Goal: Task Accomplishment & Management: Use online tool/utility

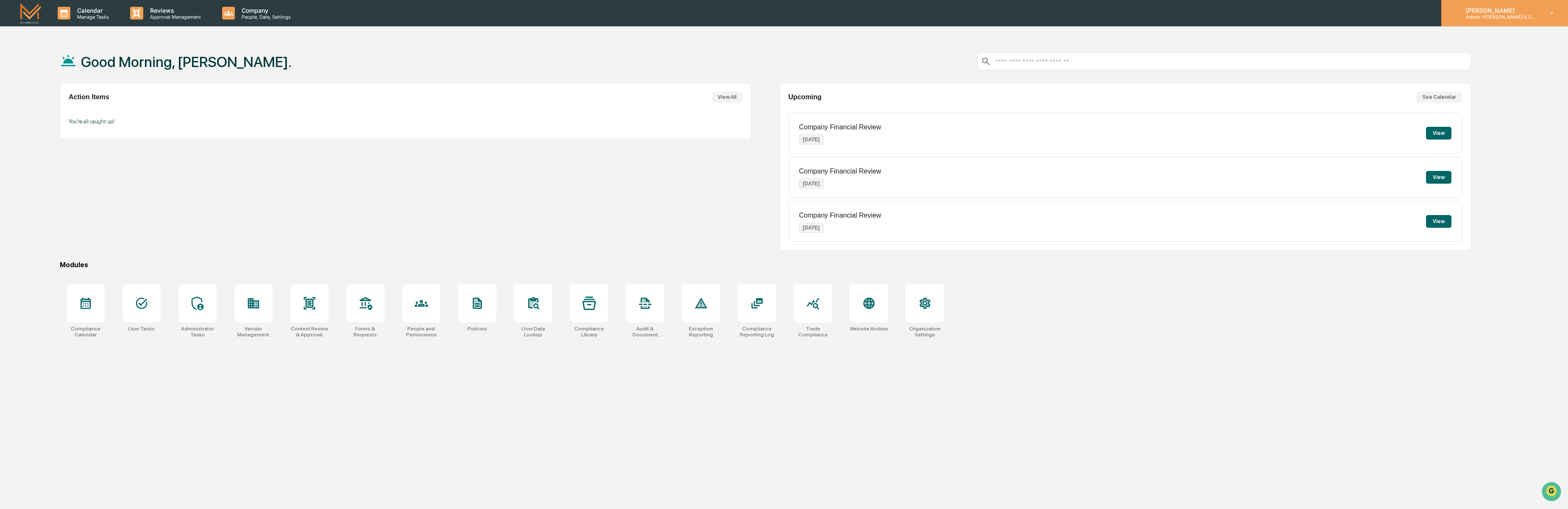
click at [1539, 15] on div "Daniel Reisbacher Admin • M.S. Howells & Co. - BD" at bounding box center [1505, 13] width 127 height 26
click at [1485, 91] on li "Switch to User view..." at bounding box center [1506, 92] width 118 height 16
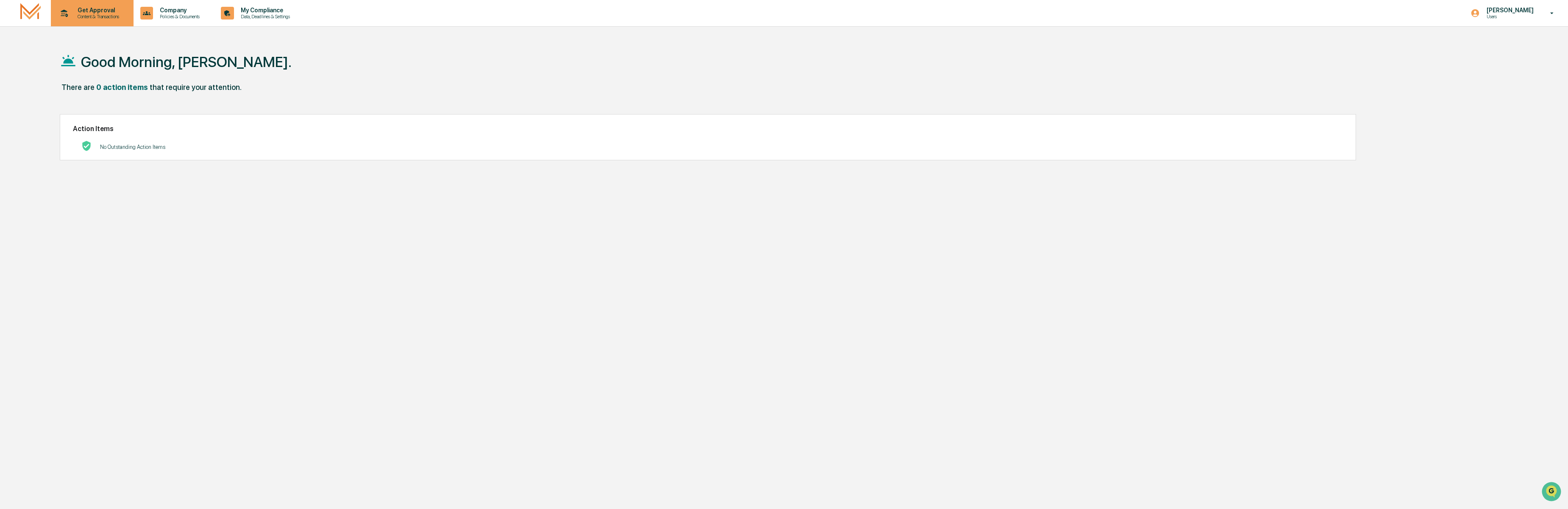
click at [96, 14] on p "Content & Transactions" at bounding box center [97, 16] width 53 height 6
click at [90, 57] on li "Compliance Review" at bounding box center [106, 59] width 111 height 16
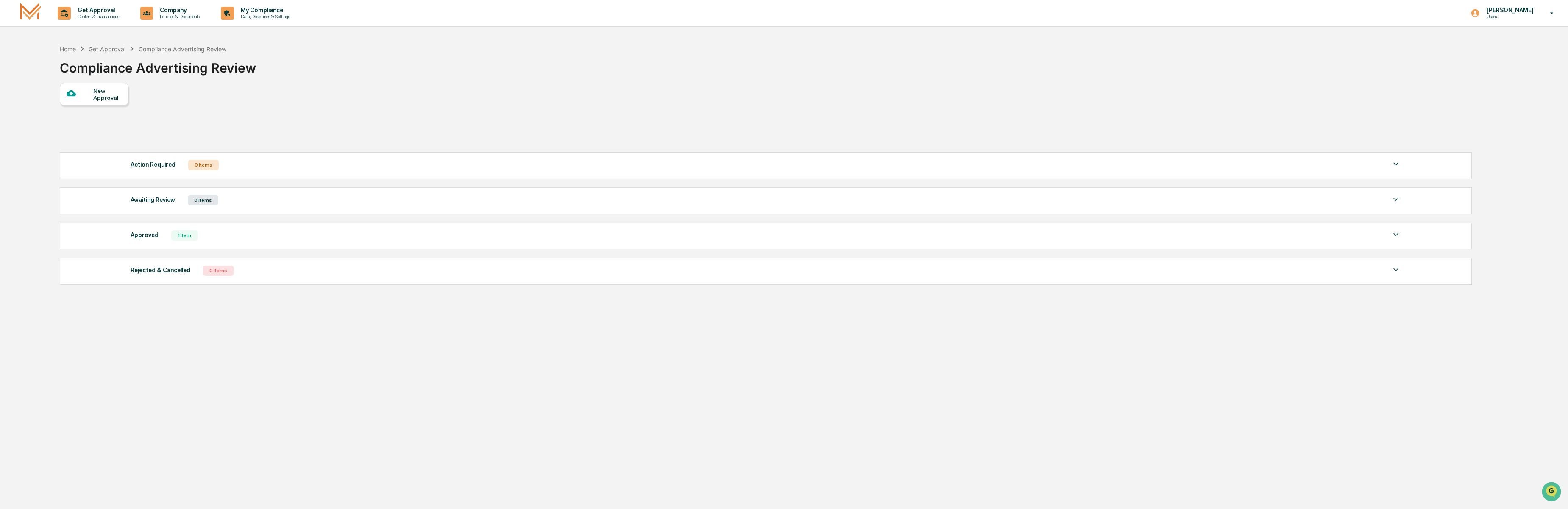
click at [96, 95] on div "New Approval" at bounding box center [107, 94] width 29 height 13
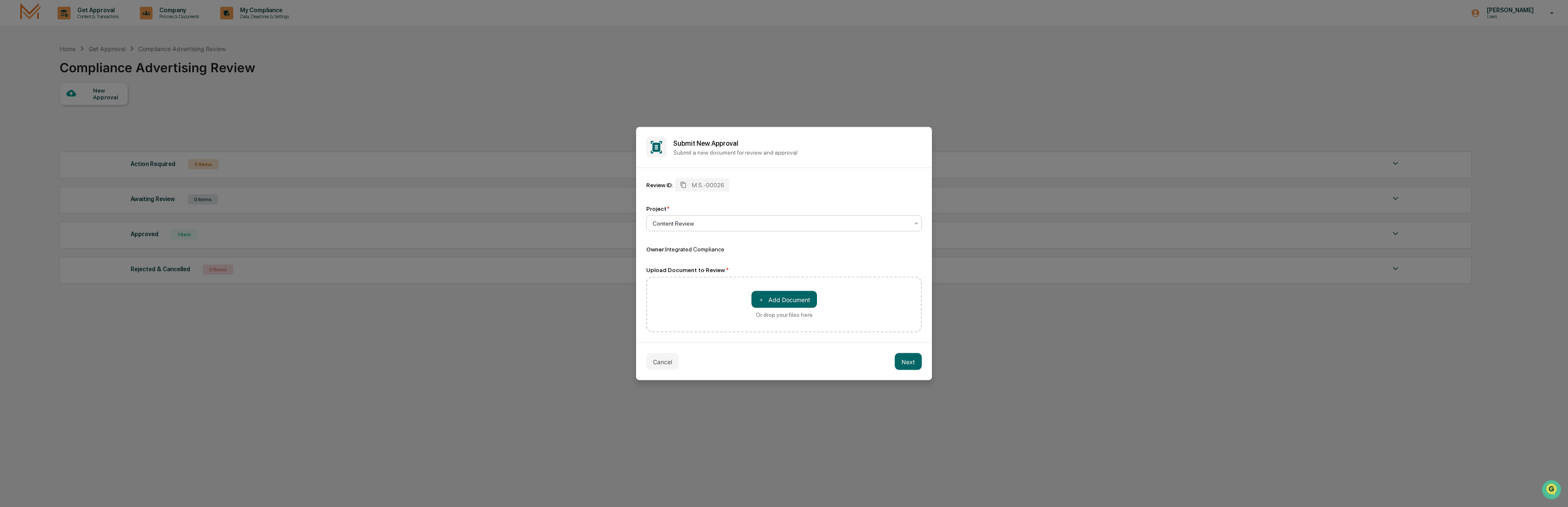
click at [705, 225] on div at bounding box center [780, 223] width 256 height 9
click at [775, 207] on div "Project *" at bounding box center [784, 208] width 276 height 7
click at [913, 365] on button "Next" at bounding box center [908, 362] width 27 height 17
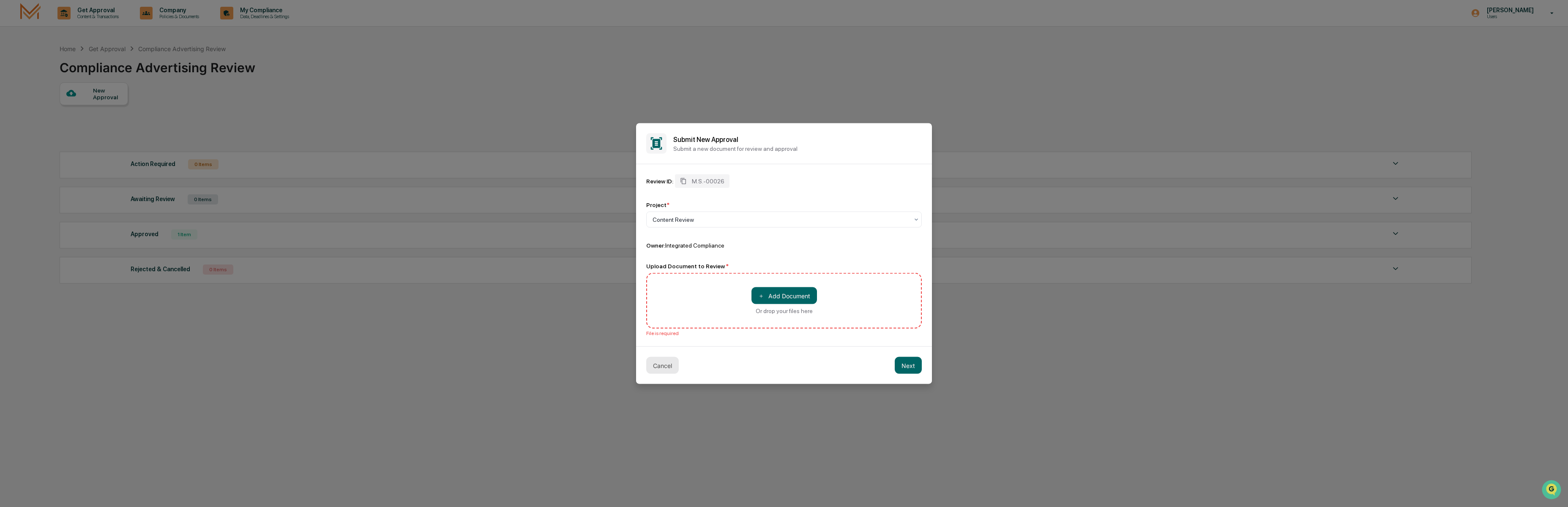
click at [658, 366] on button "Cancel" at bounding box center [662, 366] width 32 height 17
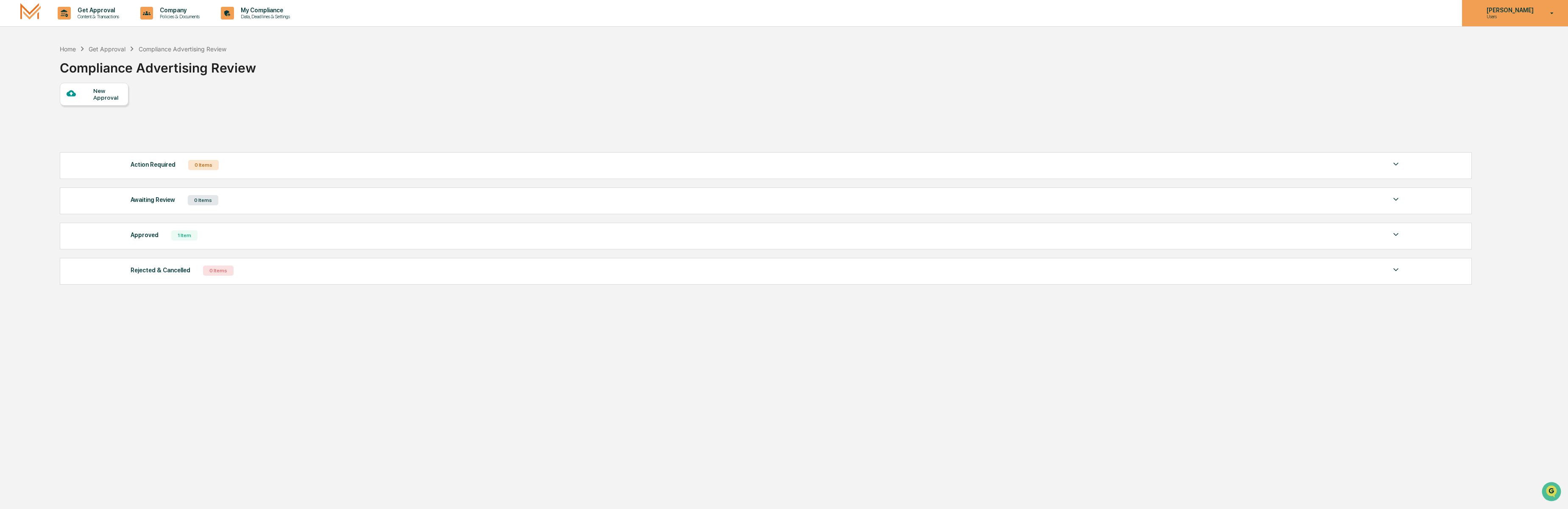
click at [1497, 5] on div "Daniel Reisbacher Users" at bounding box center [1515, 13] width 106 height 26
click at [1494, 41] on li "Switch to Admin view..." at bounding box center [1506, 43] width 118 height 16
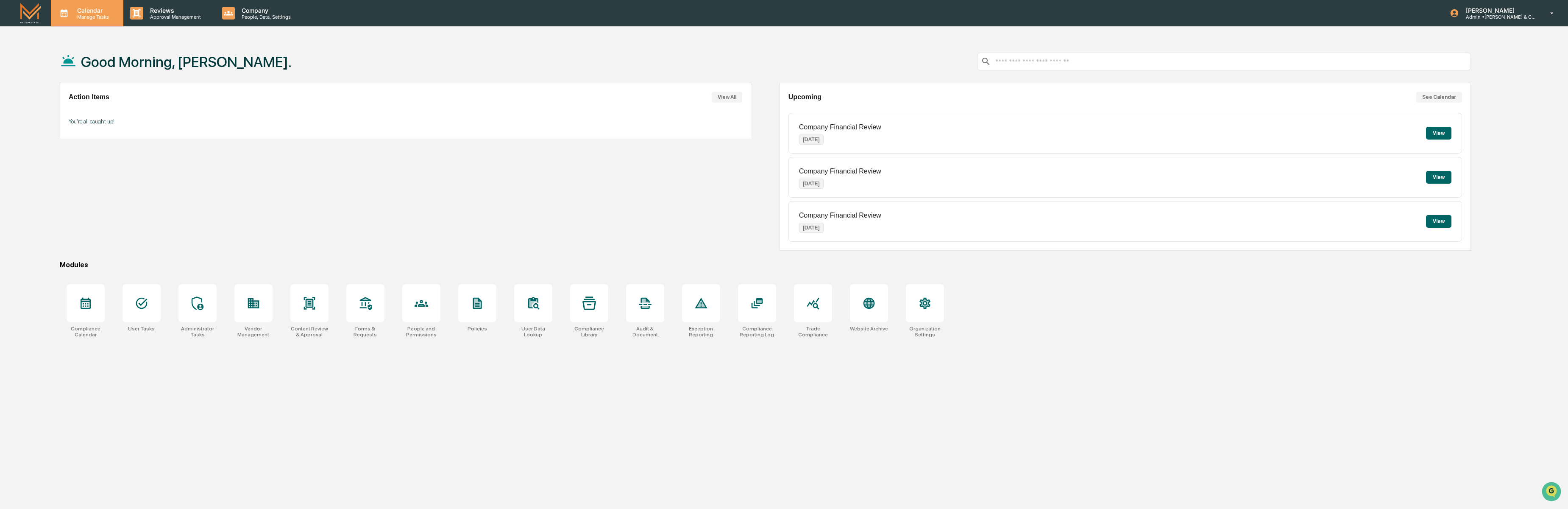
click at [81, 12] on p "Calendar" at bounding box center [92, 10] width 43 height 7
click at [163, 16] on div at bounding box center [786, 254] width 1573 height 509
click at [163, 15] on p "Approval Management" at bounding box center [174, 17] width 62 height 6
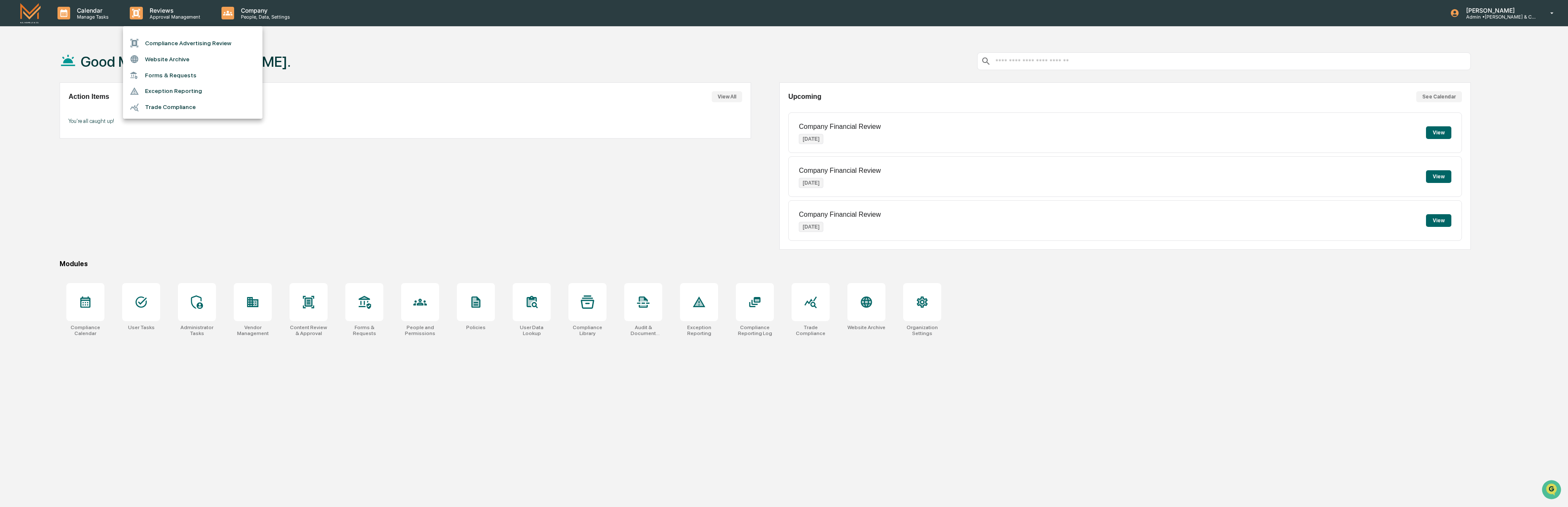
click at [187, 41] on li "Compliance Advertising Review" at bounding box center [192, 43] width 139 height 16
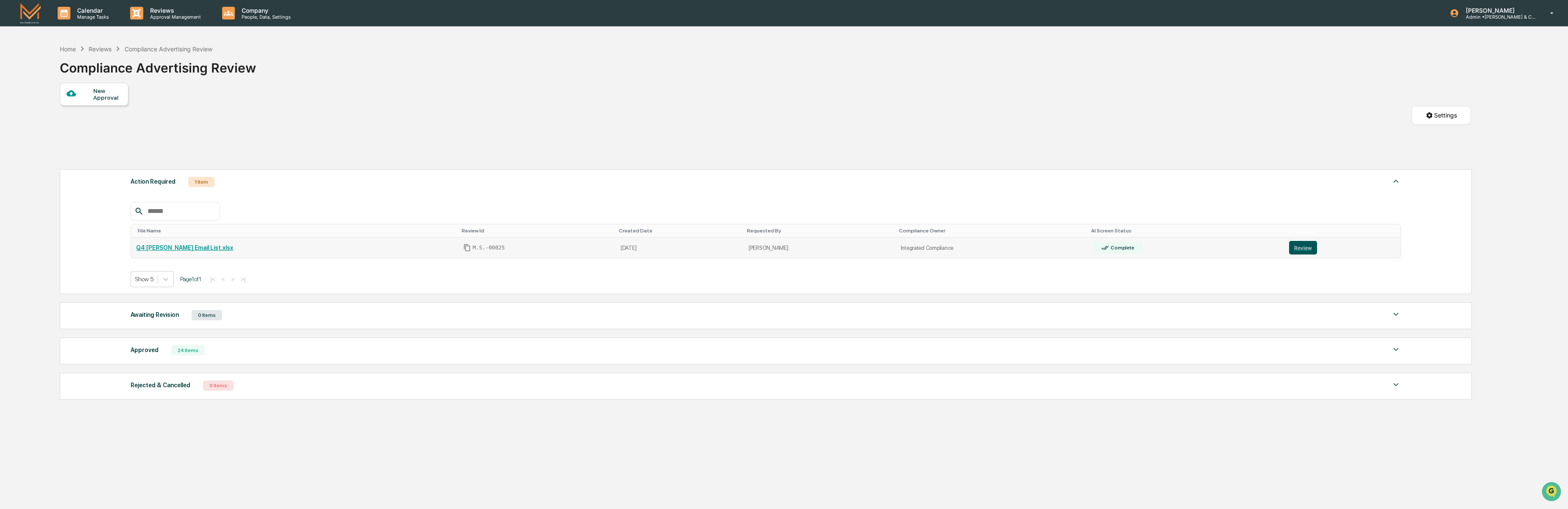
click at [1305, 247] on button "Review" at bounding box center [1303, 247] width 28 height 13
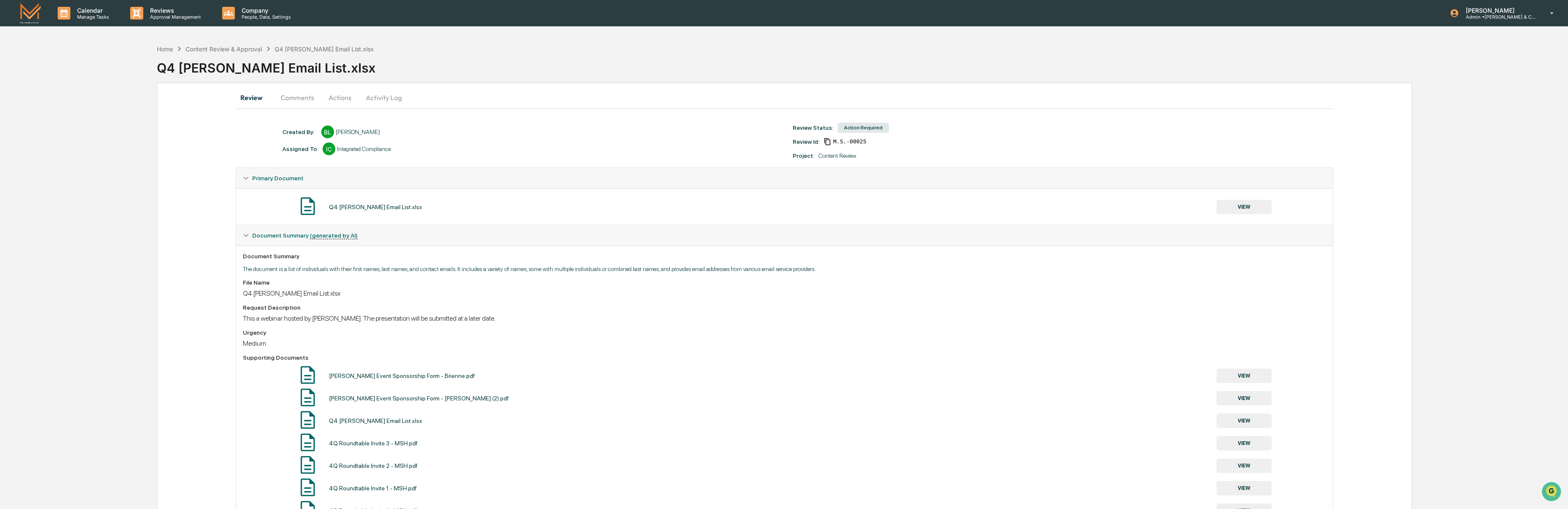
click at [299, 99] on button "Comments" at bounding box center [297, 97] width 47 height 20
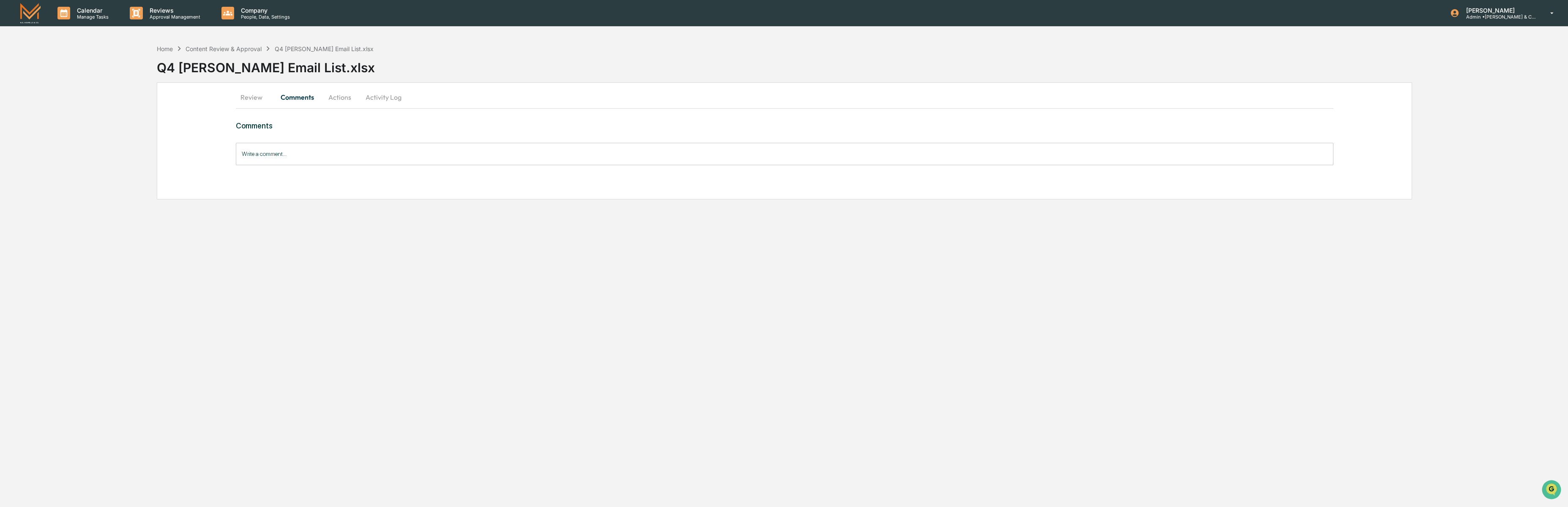
click at [256, 99] on button "Review" at bounding box center [254, 97] width 38 height 20
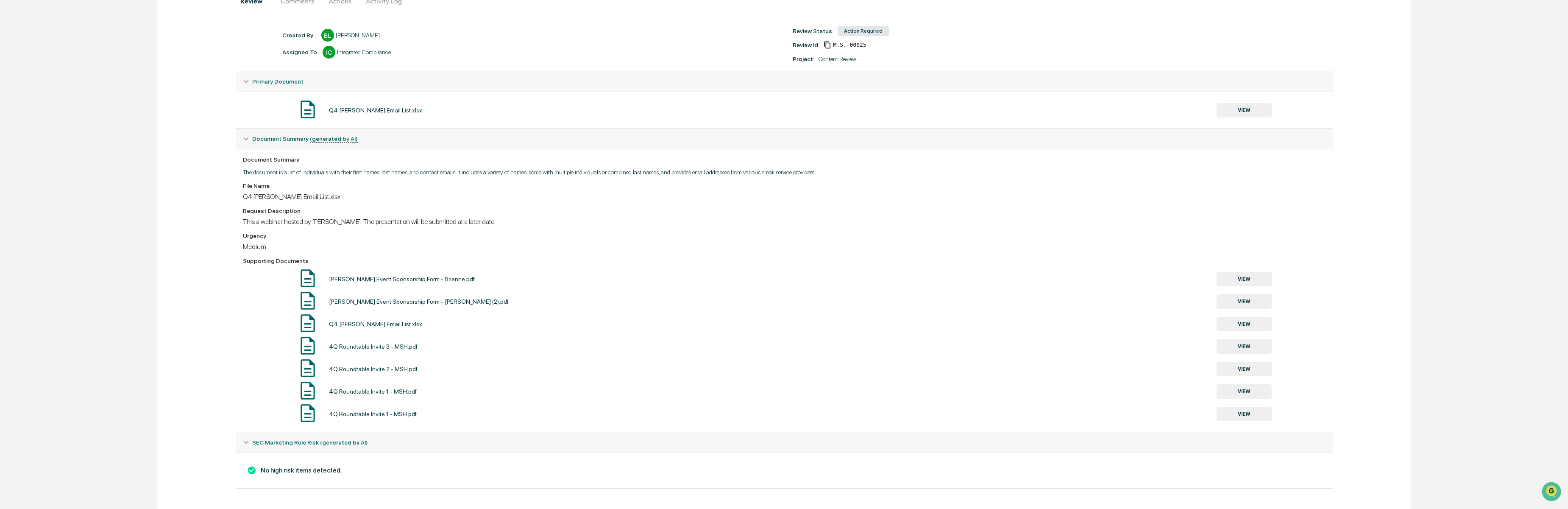
scroll to position [95, 0]
